Goal: Task Accomplishment & Management: Use online tool/utility

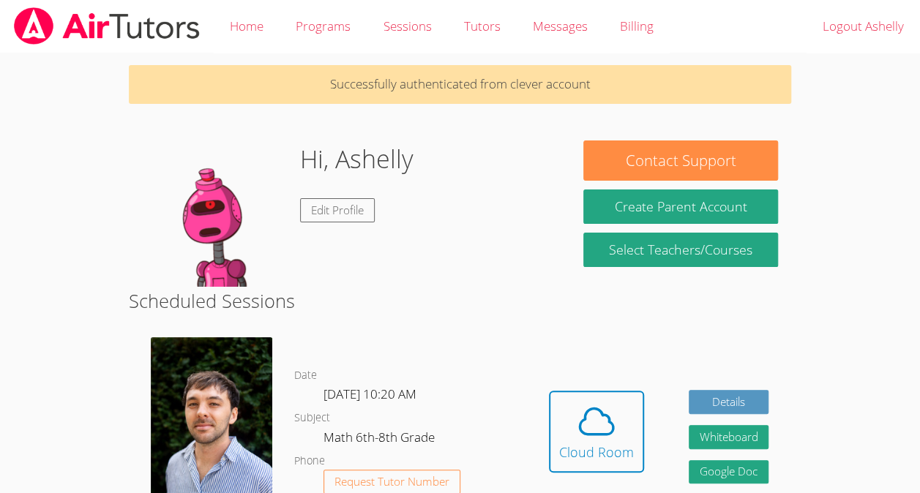
scroll to position [29, 0]
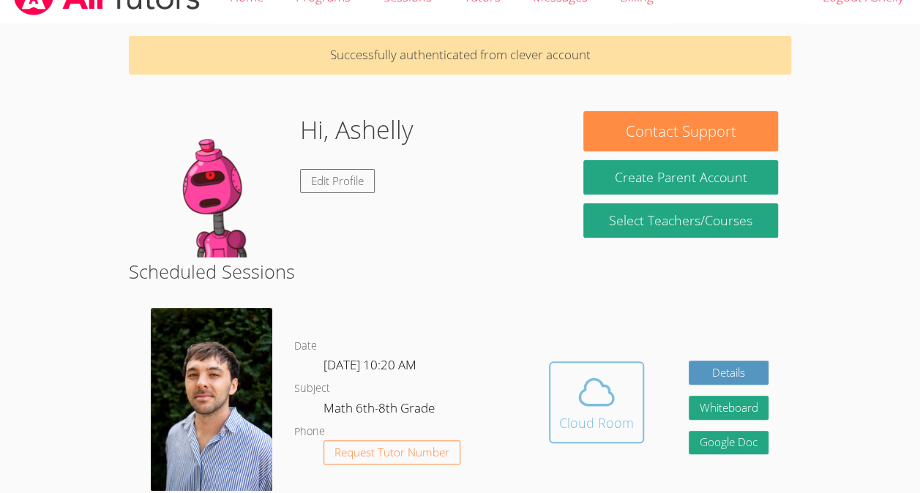
click at [585, 413] on icon at bounding box center [596, 392] width 41 height 41
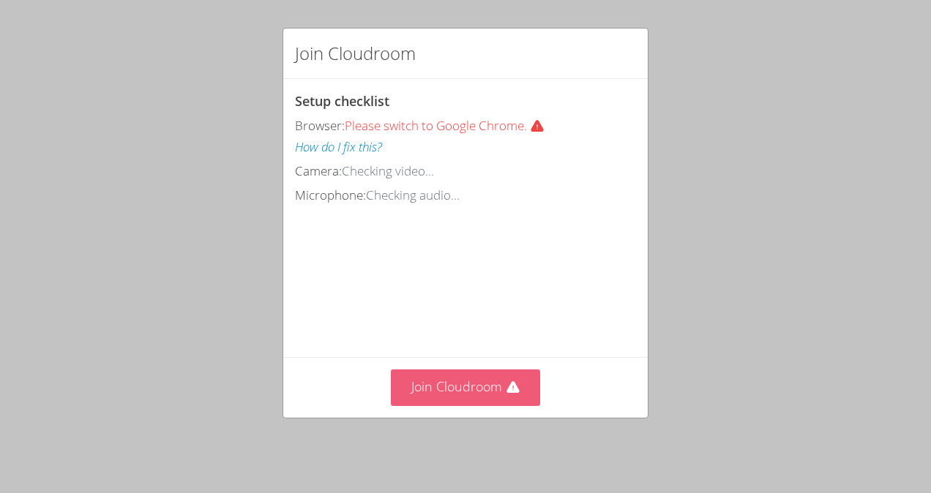
click at [500, 401] on button "Join Cloudroom" at bounding box center [466, 387] width 150 height 36
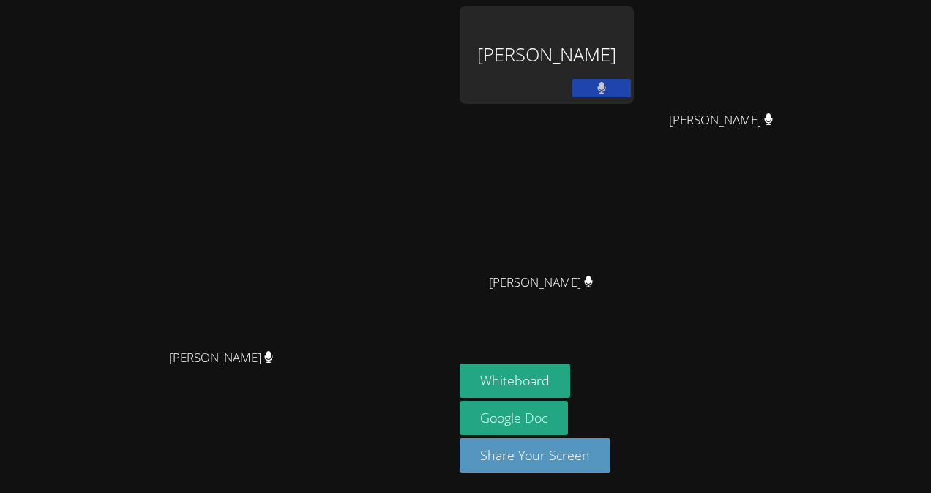
click at [337, 342] on video at bounding box center [226, 217] width 219 height 249
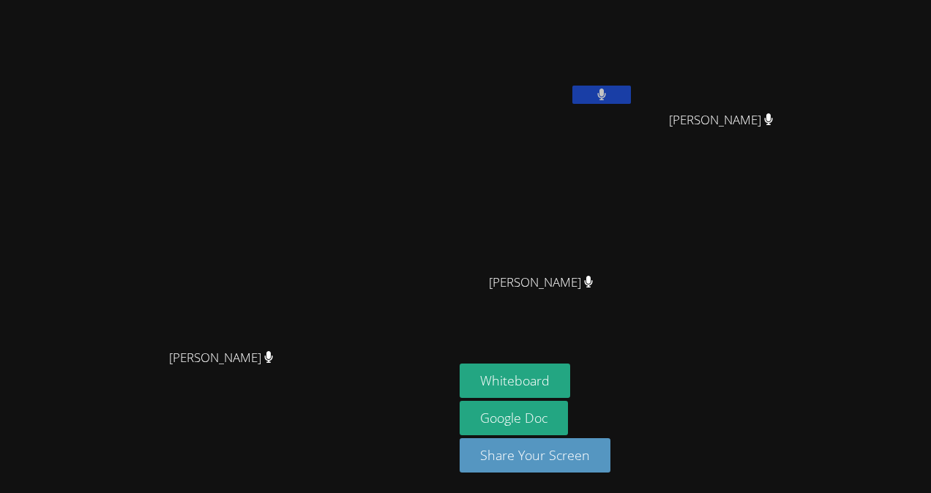
click at [631, 89] on button at bounding box center [601, 95] width 59 height 18
click at [609, 94] on icon at bounding box center [600, 95] width 15 height 12
click at [631, 95] on button at bounding box center [601, 95] width 59 height 18
drag, startPoint x: 678, startPoint y: 118, endPoint x: 731, endPoint y: 164, distance: 70.5
click at [731, 164] on div "Ashelly Bontempo Dionisio Michelle Argueta Turcios Michelle Argueta Turcios Dey…" at bounding box center [636, 165] width 354 height 319
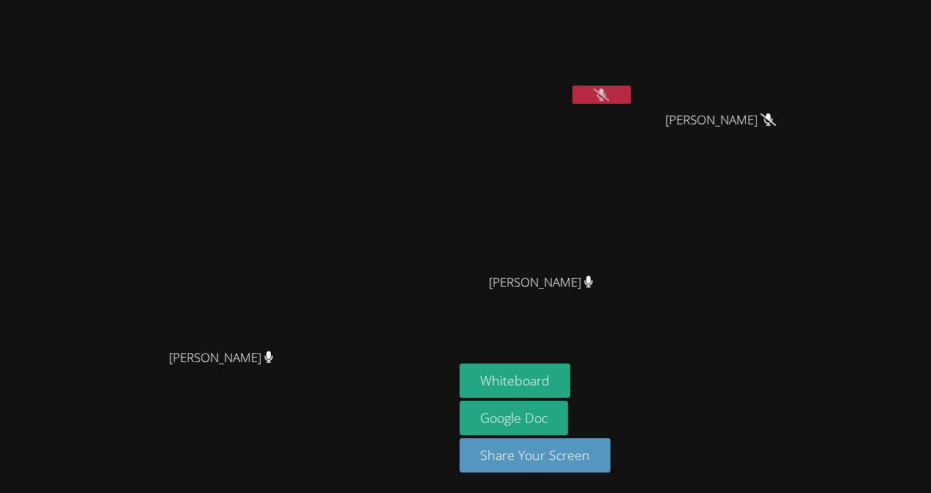
click at [731, 164] on div "Ashelly Bontempo Dionisio Michelle Argueta Turcios Michelle Argueta Turcios Dey…" at bounding box center [636, 165] width 354 height 319
click at [634, 129] on div "Ashelly Bontempo Dionisio" at bounding box center [546, 84] width 174 height 157
click at [634, 110] on div "Ashelly Bontempo Dionisio" at bounding box center [546, 58] width 174 height 105
click at [631, 95] on button at bounding box center [601, 95] width 59 height 18
click at [631, 100] on button at bounding box center [601, 95] width 59 height 18
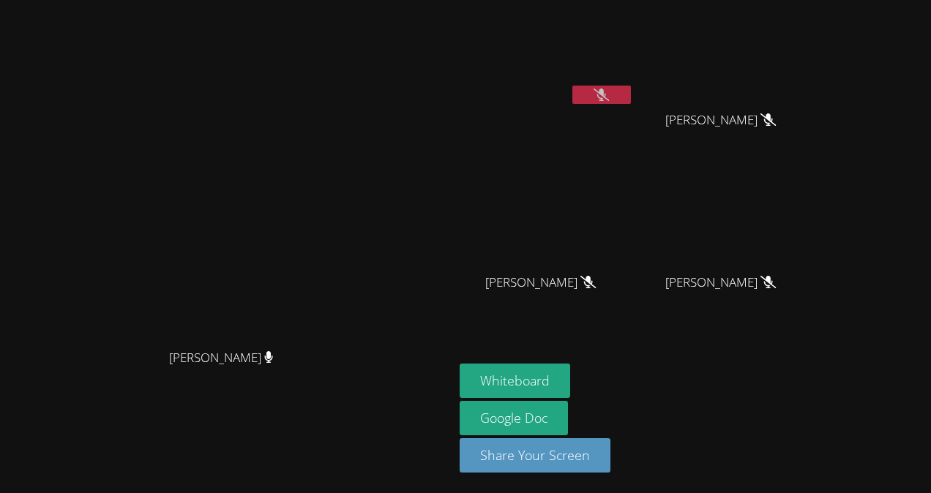
click at [634, 136] on div "Ashelly Bontempo Dionisio" at bounding box center [546, 84] width 174 height 157
click at [609, 91] on icon at bounding box center [600, 95] width 15 height 12
click at [631, 86] on button at bounding box center [601, 95] width 59 height 18
click at [631, 92] on button at bounding box center [601, 95] width 59 height 18
click at [631, 100] on button at bounding box center [601, 95] width 59 height 18
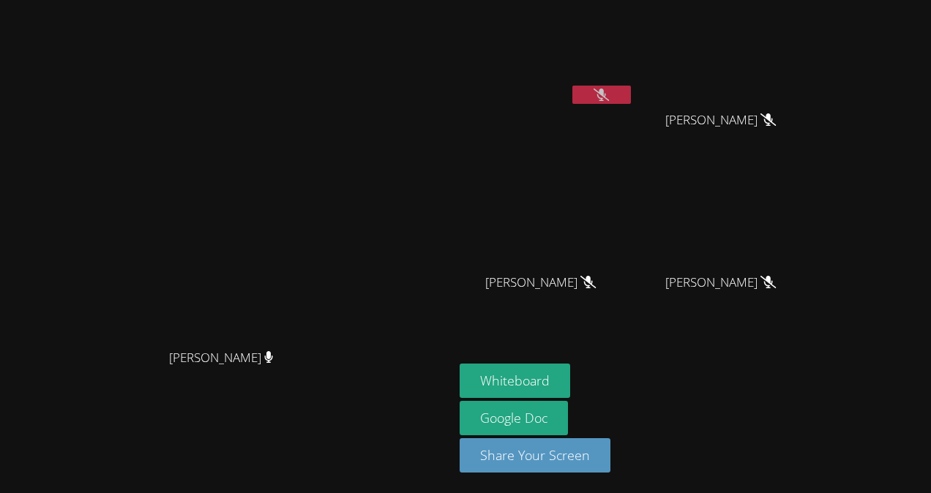
click at [609, 98] on icon at bounding box center [600, 95] width 15 height 12
click at [631, 97] on button at bounding box center [601, 95] width 59 height 18
click at [631, 95] on button at bounding box center [601, 95] width 59 height 18
click at [631, 97] on button at bounding box center [601, 95] width 59 height 18
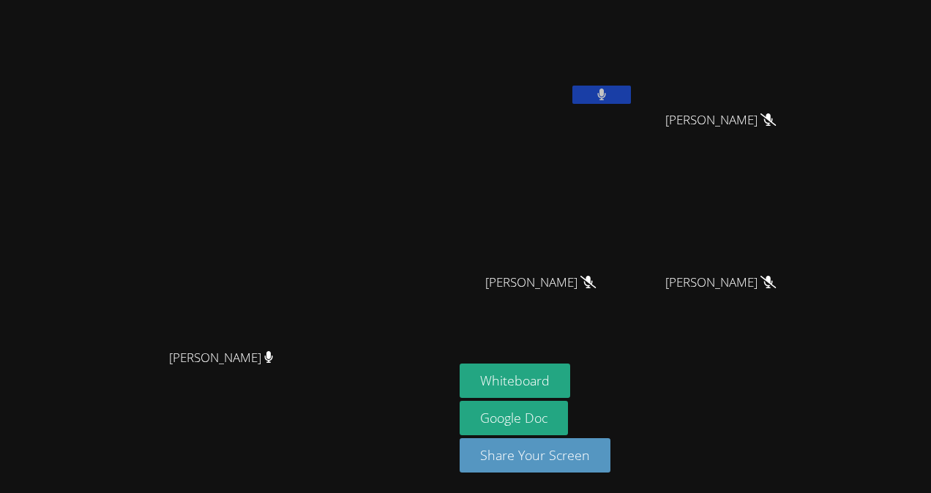
click at [631, 94] on button at bounding box center [601, 95] width 59 height 18
click at [631, 101] on button at bounding box center [601, 95] width 59 height 18
click at [607, 91] on icon at bounding box center [602, 95] width 10 height 12
click at [609, 91] on icon at bounding box center [600, 95] width 15 height 12
click at [607, 91] on icon at bounding box center [602, 95] width 10 height 12
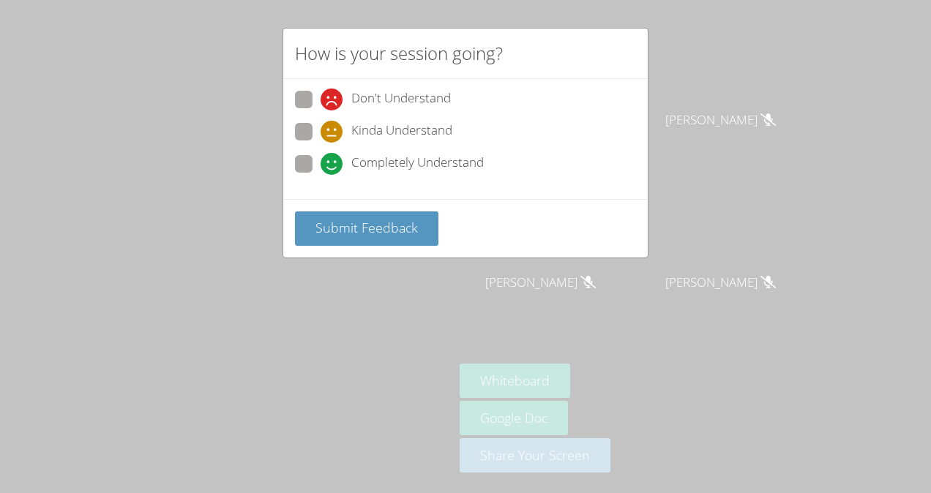
click at [435, 130] on span "Kinda Understand" at bounding box center [401, 132] width 101 height 22
click at [333, 130] on input "Kinda Understand" at bounding box center [326, 129] width 12 height 12
radio input "true"
click at [765, 168] on div "How is your session going? Don't Understand Kinda Understand Completely Underst…" at bounding box center [465, 246] width 931 height 493
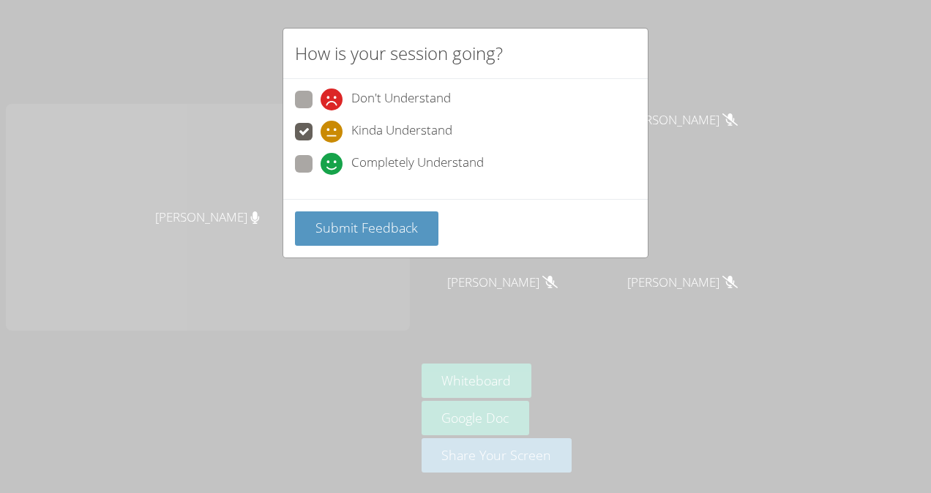
click at [404, 170] on span "Completely Understand" at bounding box center [417, 164] width 132 height 22
click at [333, 168] on input "Completely Understand" at bounding box center [326, 161] width 12 height 12
radio input "true"
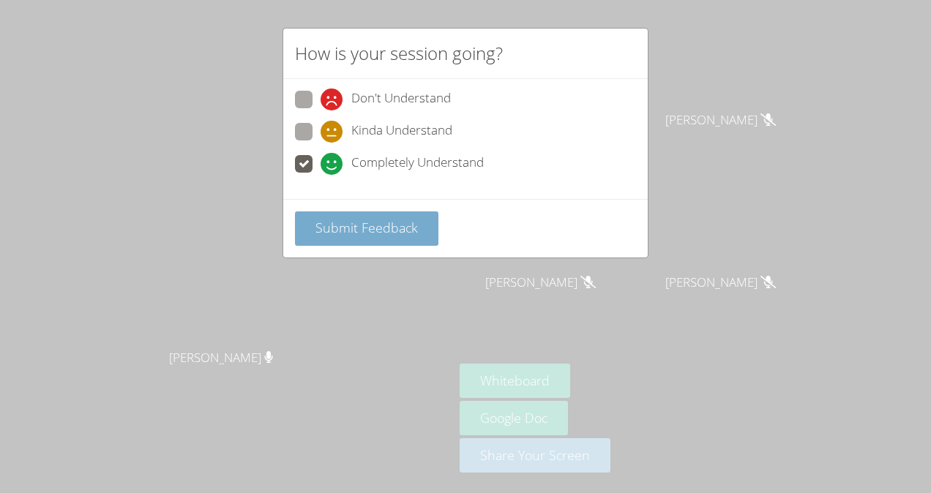
click at [388, 236] on button "Submit Feedback" at bounding box center [366, 228] width 143 height 34
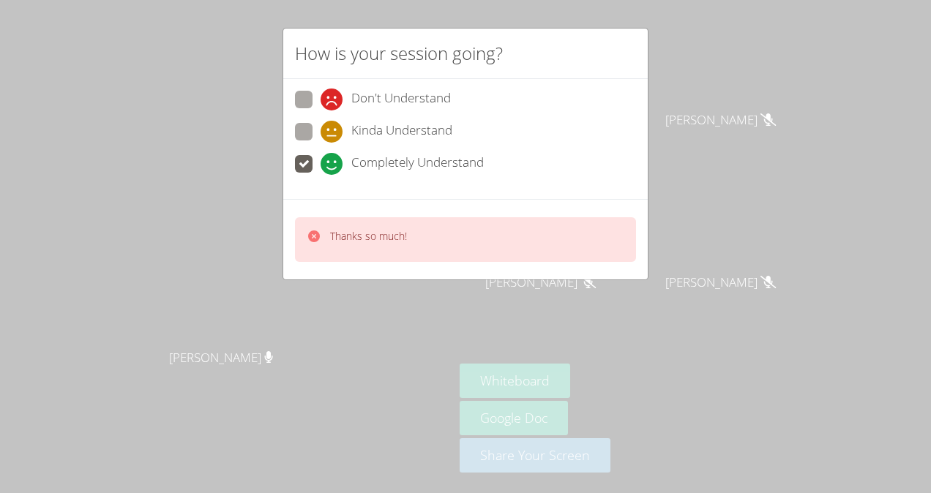
click at [310, 235] on icon at bounding box center [314, 236] width 12 height 12
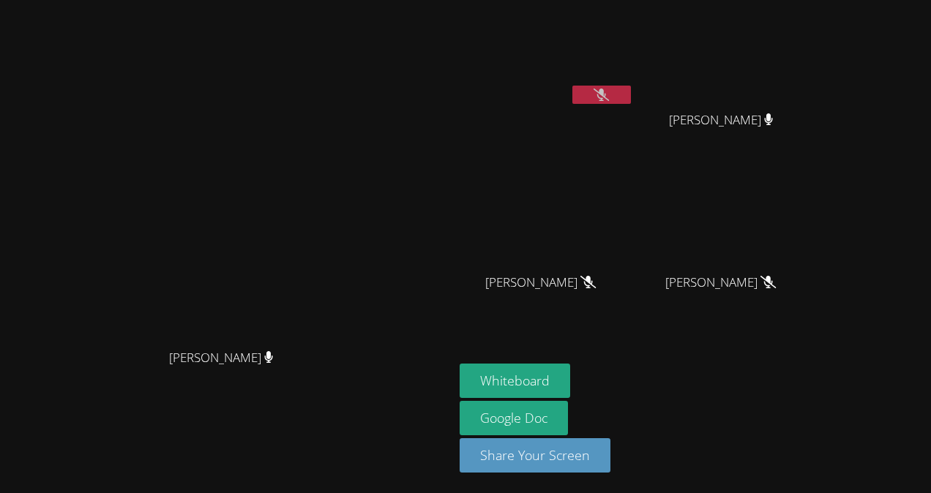
click at [631, 94] on button at bounding box center [601, 95] width 59 height 18
click at [606, 93] on icon at bounding box center [601, 95] width 9 height 12
click at [609, 93] on icon at bounding box center [600, 95] width 15 height 12
click at [606, 93] on icon at bounding box center [601, 95] width 9 height 12
drag, startPoint x: 677, startPoint y: 124, endPoint x: 697, endPoint y: 149, distance: 32.2
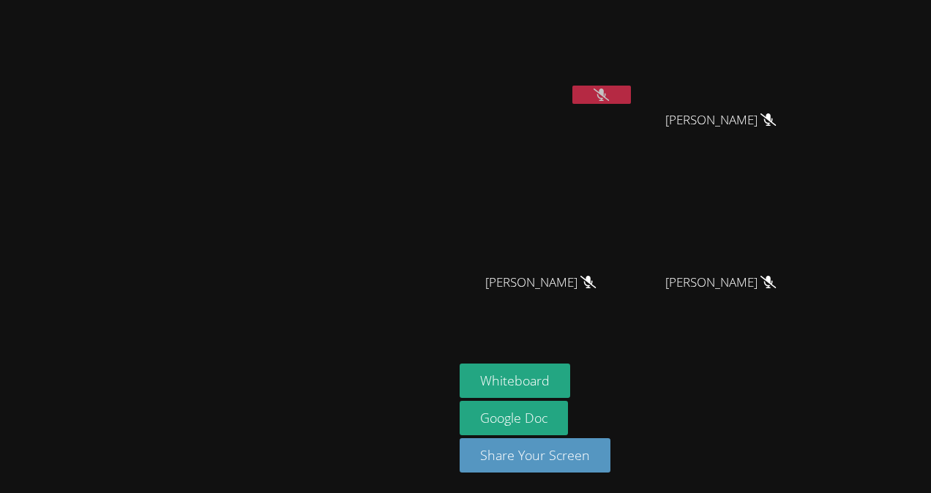
click at [634, 149] on div "Ashelly Bontempo Dionisio" at bounding box center [546, 84] width 174 height 157
